Goal: Task Accomplishment & Management: Use online tool/utility

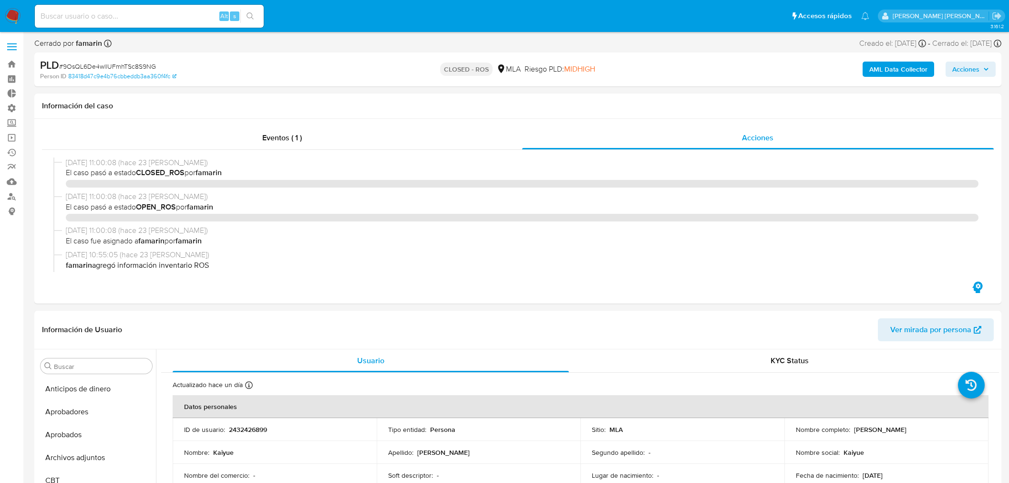
select select "10"
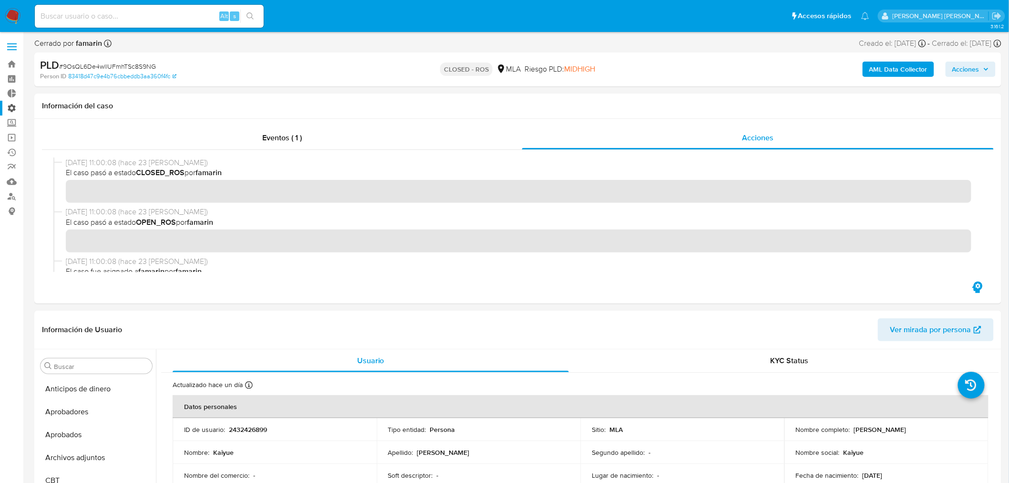
scroll to position [494, 0]
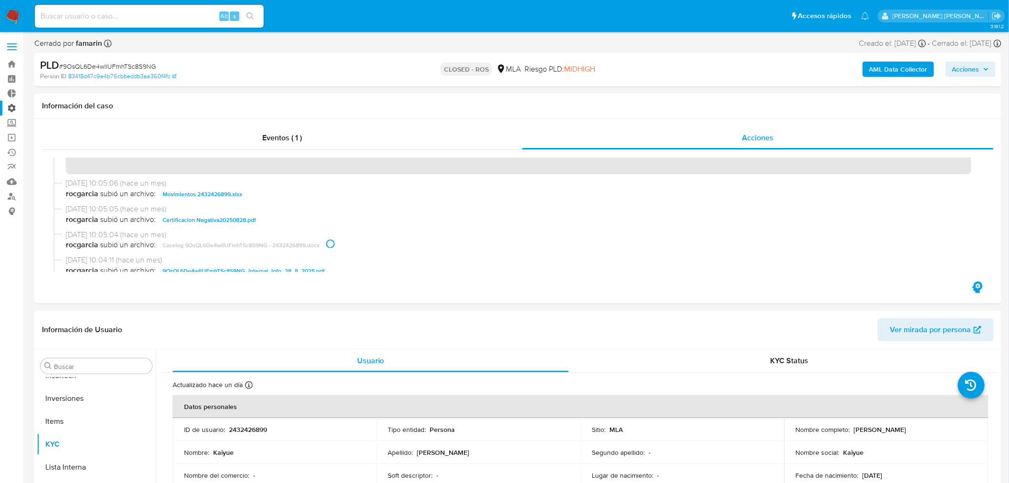
click at [13, 103] on label "Administración" at bounding box center [56, 108] width 113 height 15
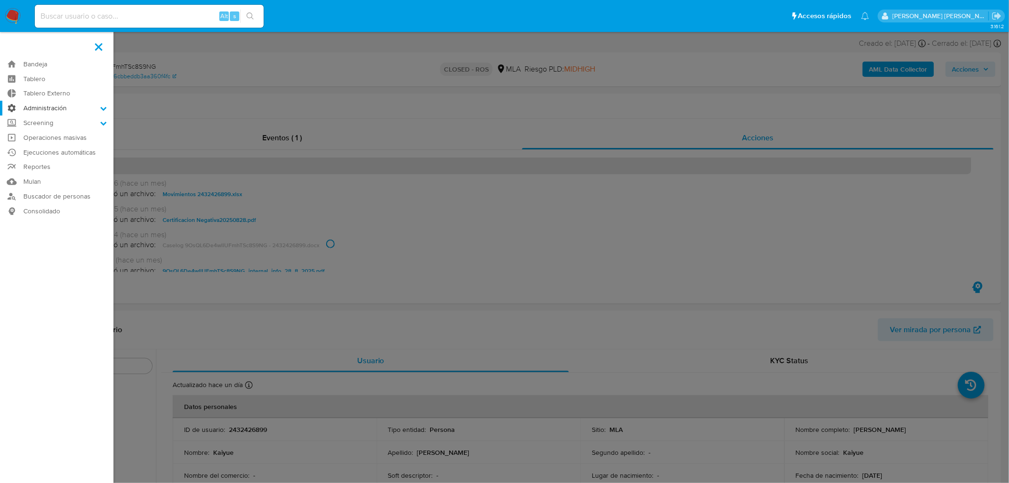
click at [0, 0] on input "Administración" at bounding box center [0, 0] width 0 height 0
click at [44, 121] on link "Reglas" at bounding box center [56, 121] width 113 height 12
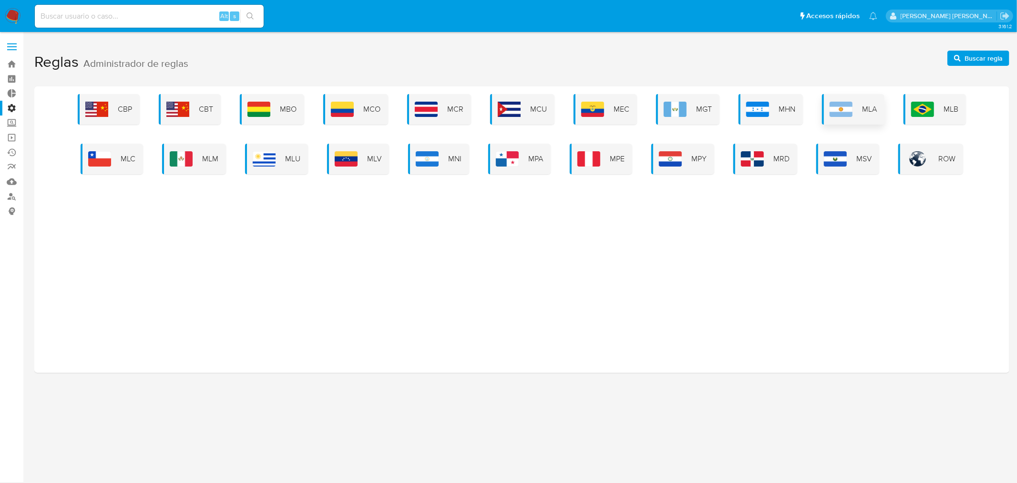
click at [843, 113] on img at bounding box center [841, 109] width 23 height 15
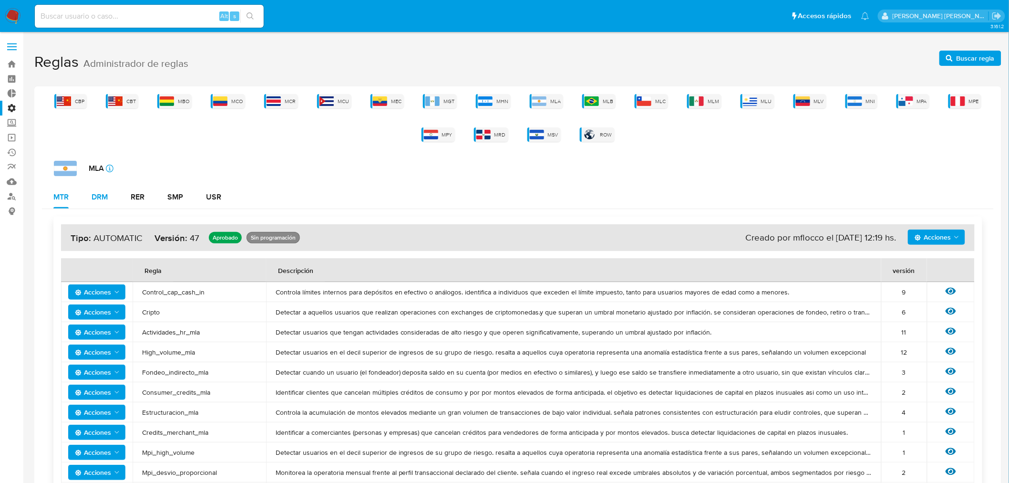
click at [96, 193] on div "DRM" at bounding box center [100, 197] width 16 height 8
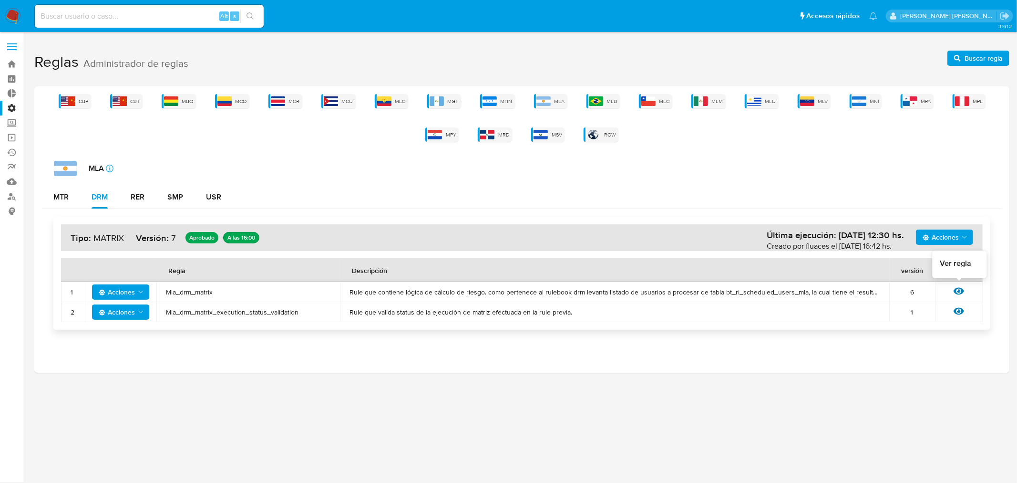
click at [957, 290] on icon at bounding box center [959, 291] width 10 height 10
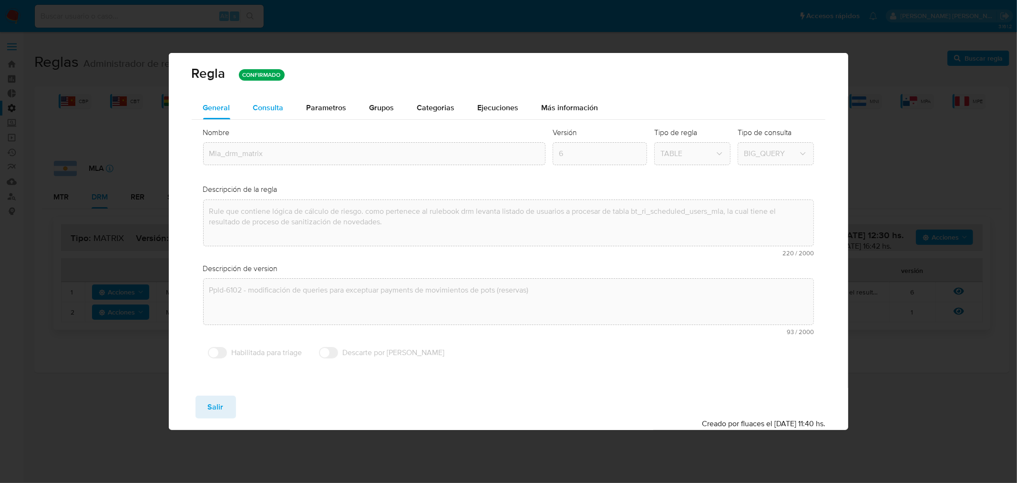
click at [265, 113] on div "Consulta" at bounding box center [268, 107] width 31 height 23
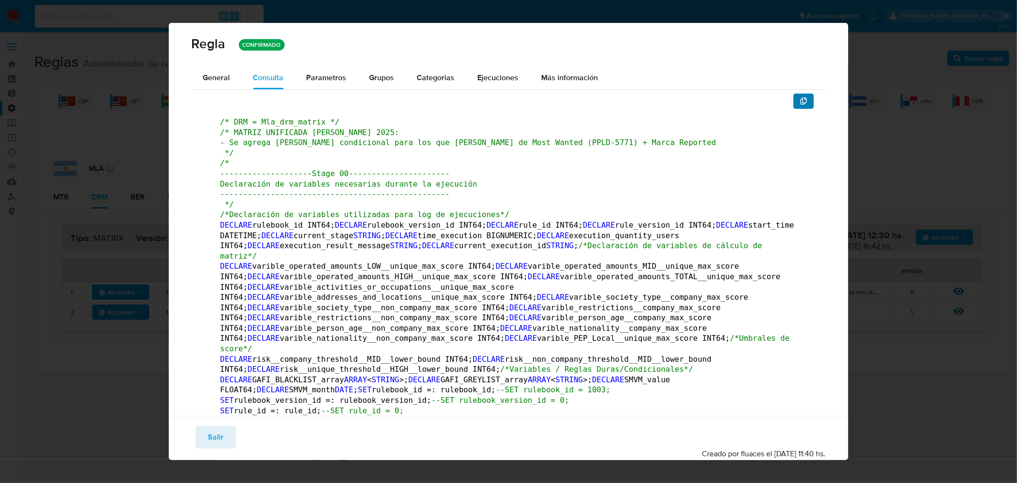
click at [800, 99] on icon "button" at bounding box center [804, 101] width 8 height 8
